Goal: Task Accomplishment & Management: Complete application form

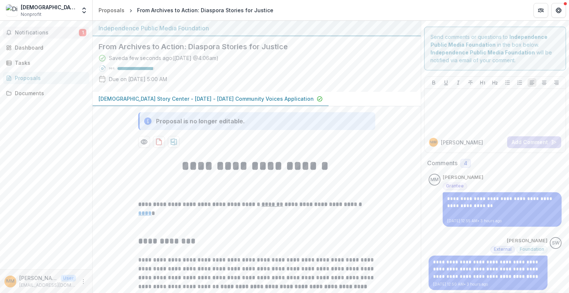
click at [33, 33] on span "Notifications" at bounding box center [47, 33] width 64 height 6
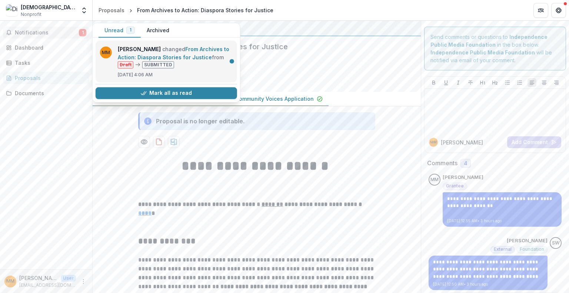
click at [179, 54] on link "From Archives to Action: Diaspora Stories for Justice" at bounding box center [173, 53] width 111 height 14
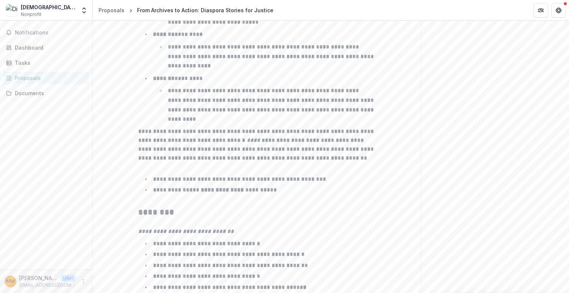
scroll to position [1210, 0]
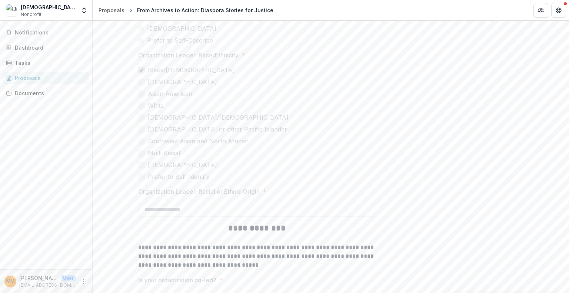
scroll to position [1701, 0]
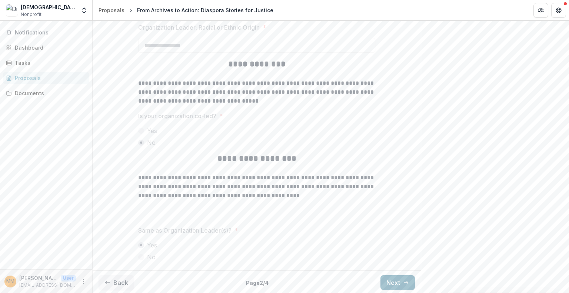
click at [387, 286] on button "Next" at bounding box center [397, 282] width 34 height 15
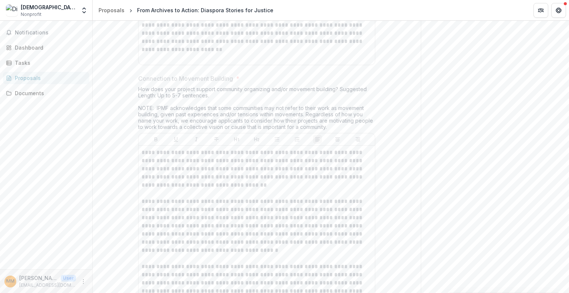
type input "*******"
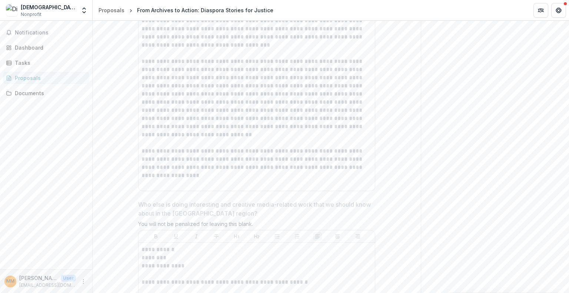
scroll to position [2404, 0]
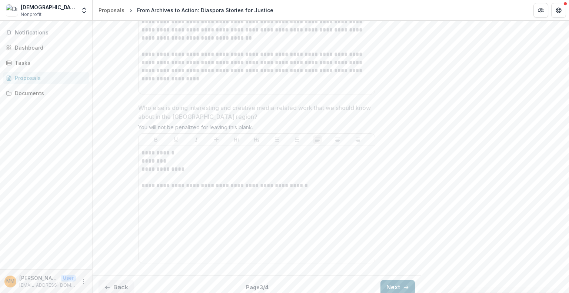
click at [388, 282] on button "Next" at bounding box center [397, 287] width 34 height 15
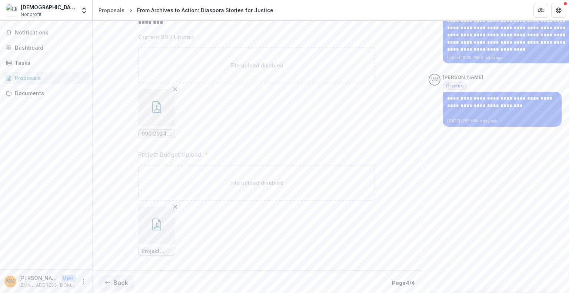
scroll to position [312, 0]
click at [152, 228] on icon "button" at bounding box center [156, 224] width 9 height 12
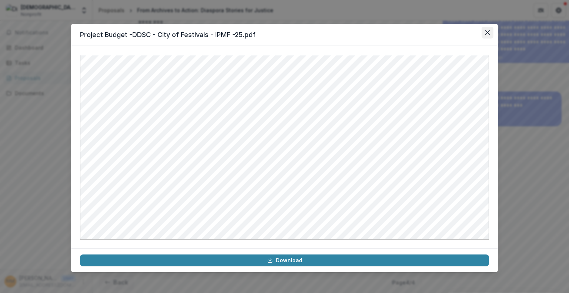
click at [487, 32] on icon "Close" at bounding box center [487, 32] width 4 height 4
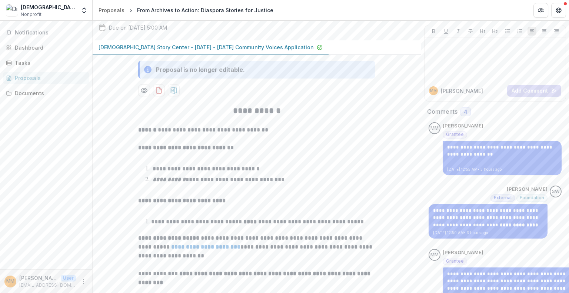
scroll to position [0, 0]
